Goal: Communication & Community: Answer question/provide support

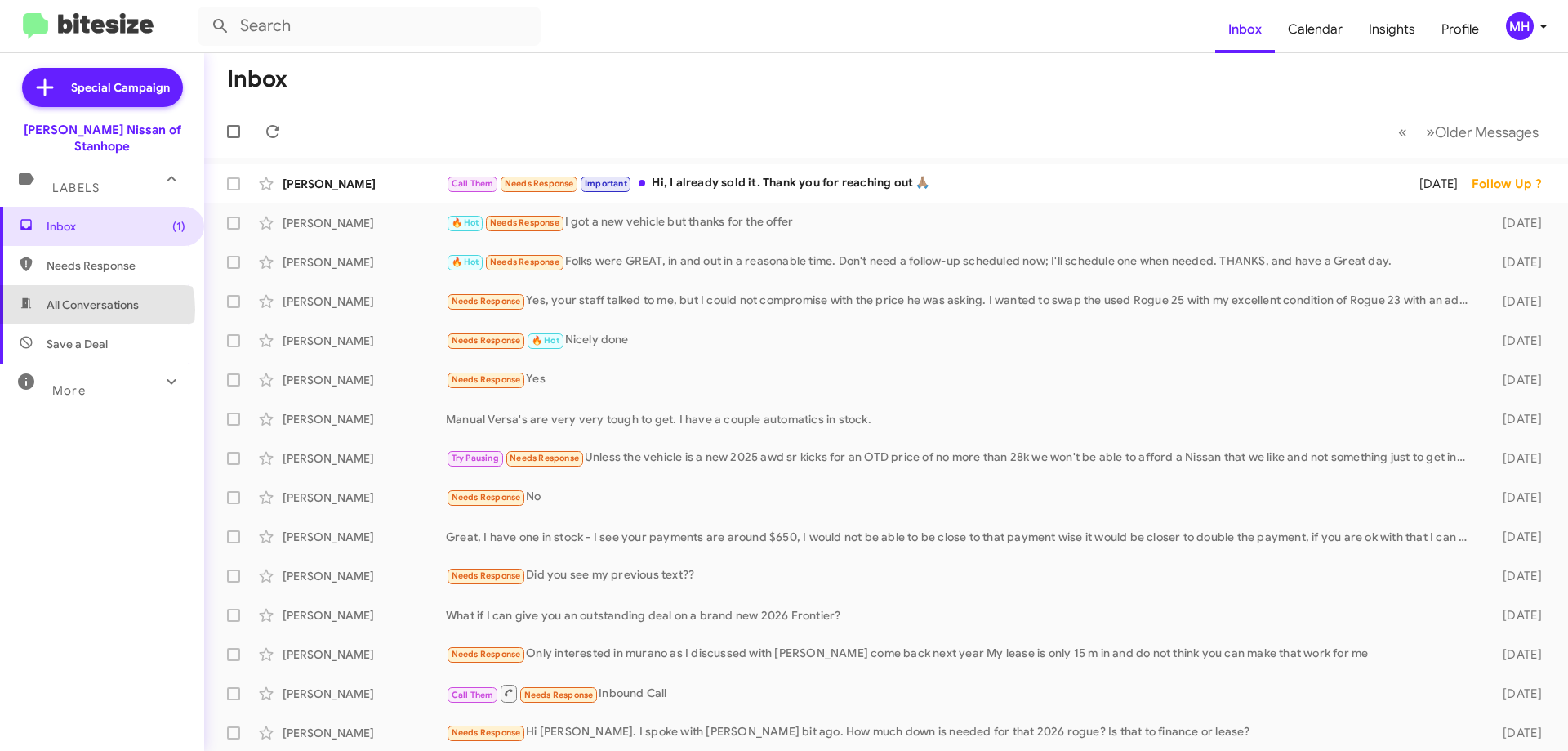
click at [93, 297] on span "All Conversations" at bounding box center [93, 305] width 92 height 16
type input "in:all-conversations"
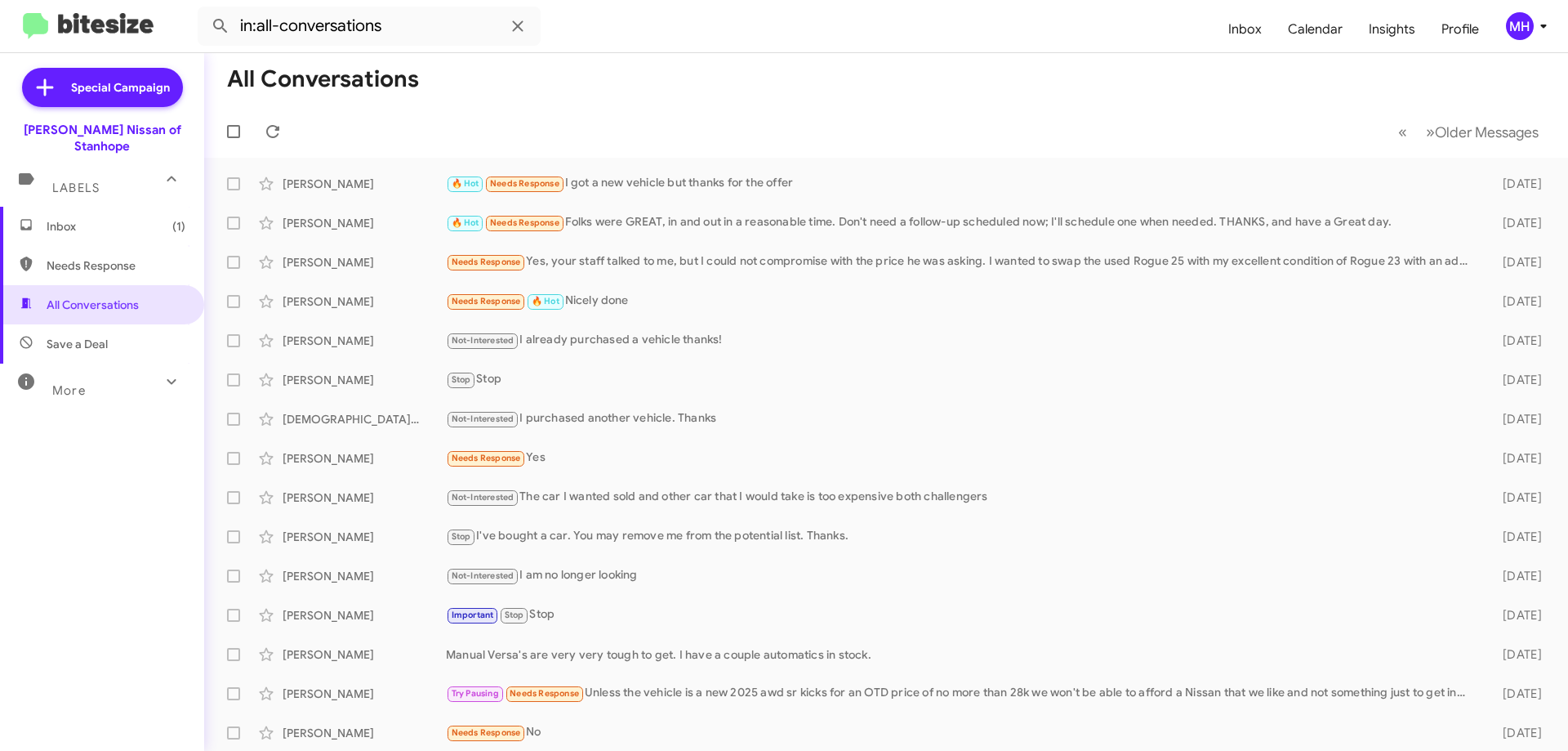
click at [104, 218] on span "Inbox (1)" at bounding box center [116, 226] width 139 height 16
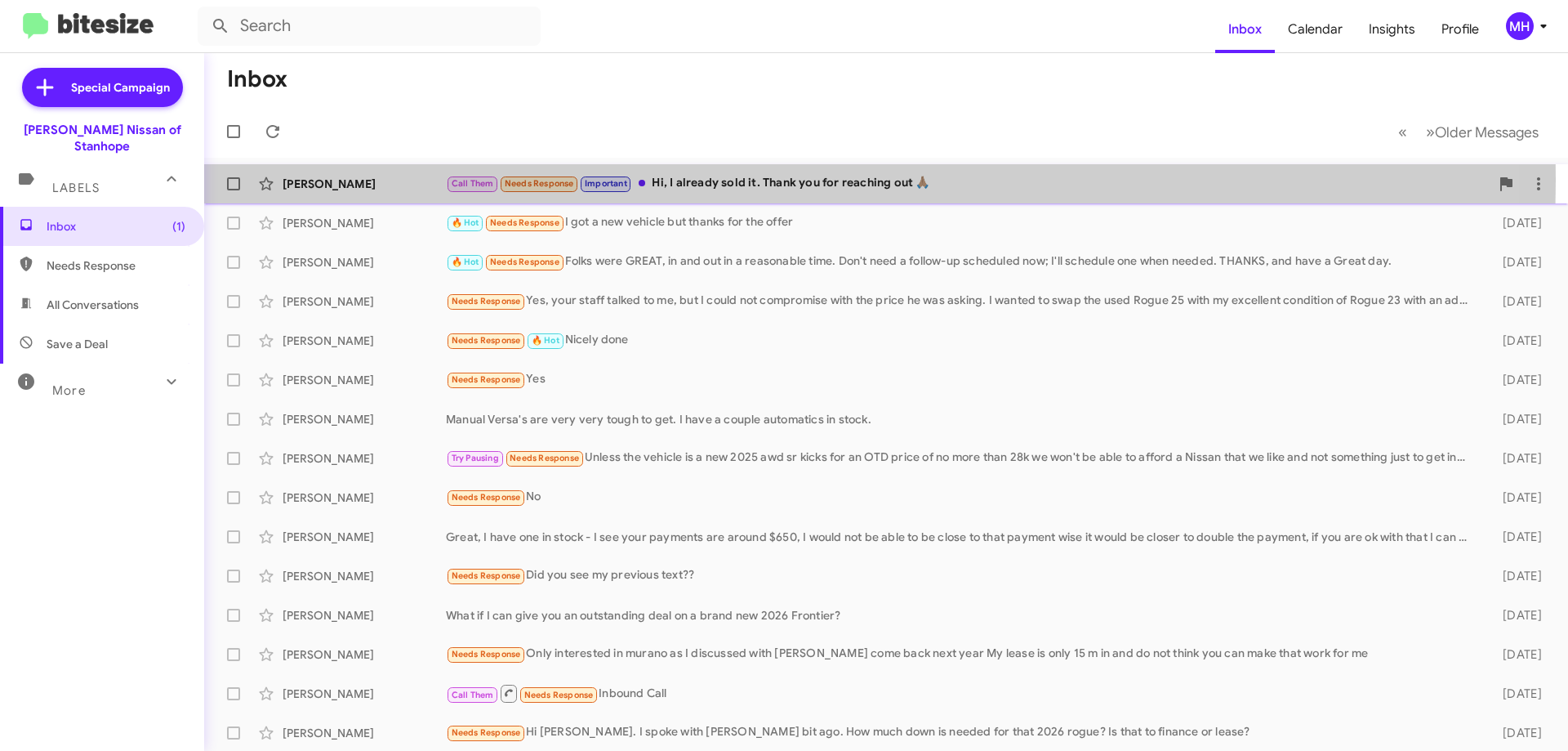
click at [707, 181] on div "Call Them Needs Response Important Hi, I already sold it. Thank you for reachin…" at bounding box center [968, 182] width 1044 height 19
